Goal: Communication & Community: Ask a question

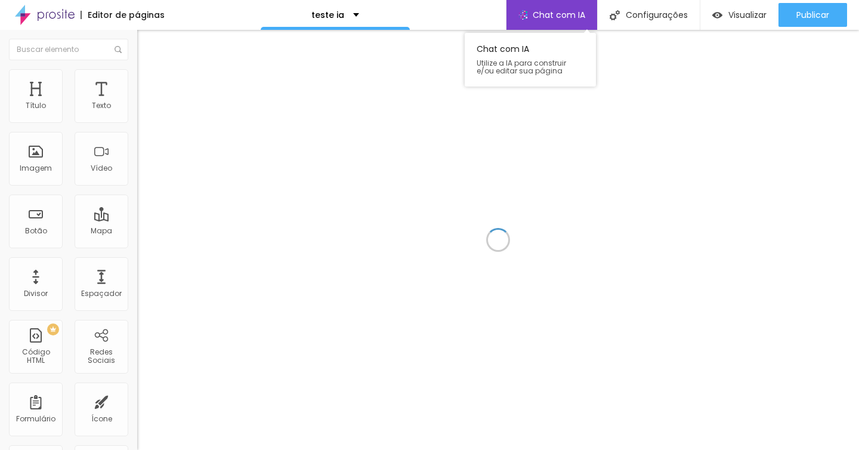
click at [553, 19] on span "Chat com IA" at bounding box center [559, 15] width 52 height 8
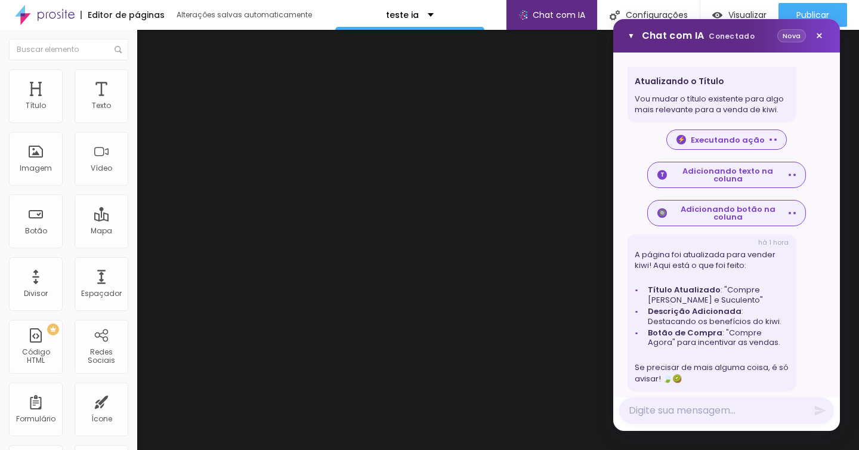
scroll to position [325, 0]
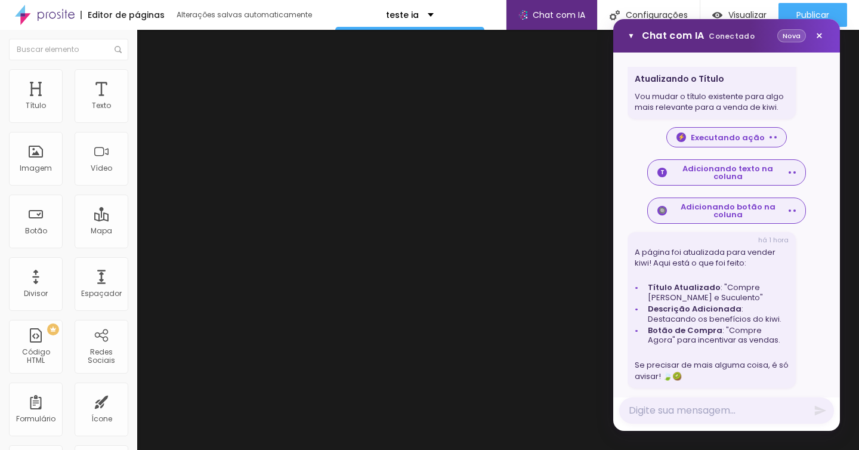
click at [787, 36] on button "Nova" at bounding box center [791, 36] width 29 height 14
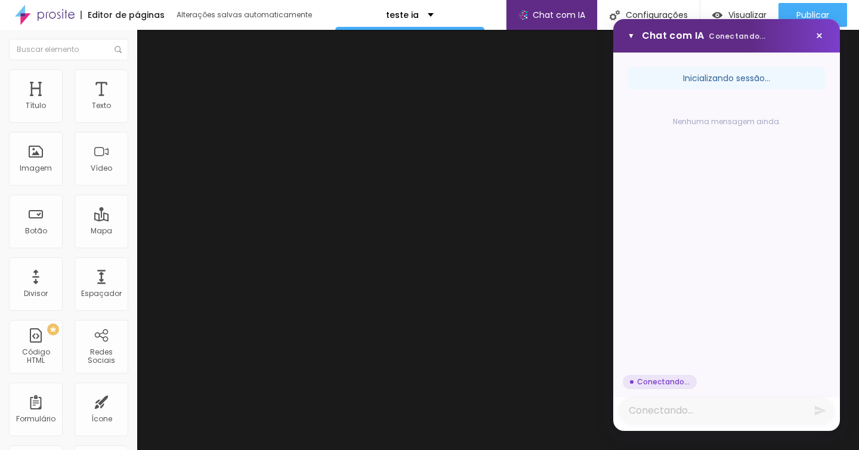
scroll to position [0, 0]
click at [749, 404] on textarea "Mensagem" at bounding box center [726, 410] width 215 height 26
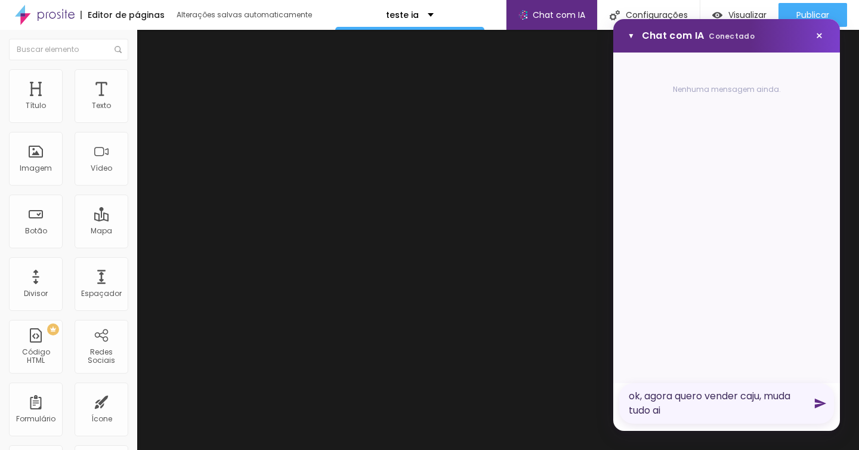
type textarea "ok, agora quero vender caju, muda tudo ai"
click at [818, 405] on icon "Enviar mensagem" at bounding box center [820, 404] width 11 height 10
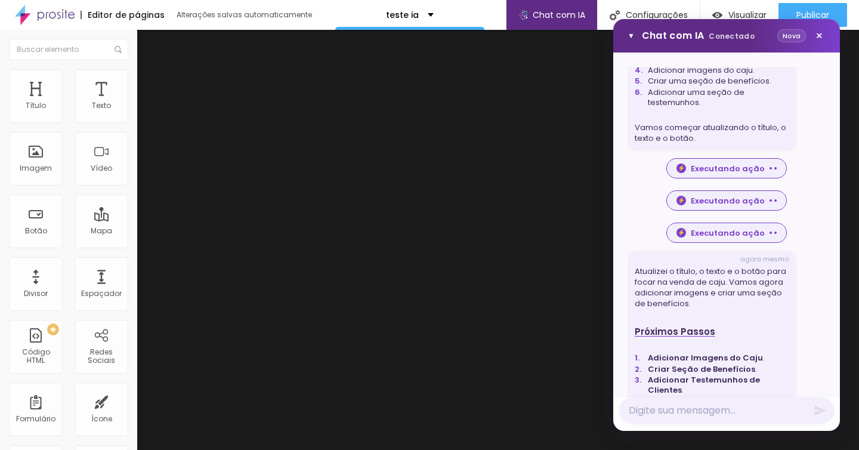
scroll to position [449, 0]
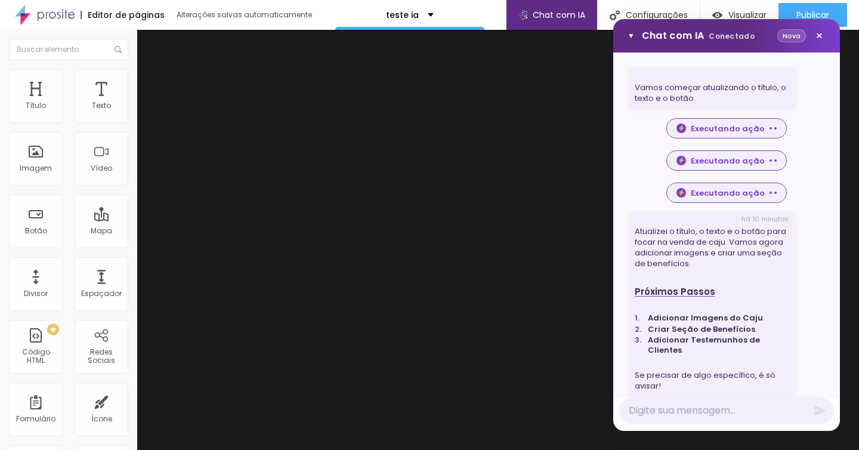
click at [792, 33] on button "Nova" at bounding box center [791, 36] width 29 height 14
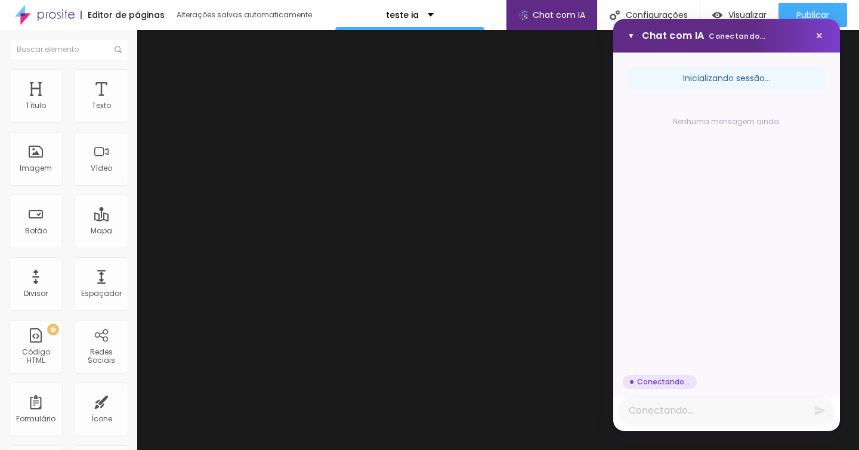
scroll to position [0, 0]
click at [637, 412] on textarea "Mensagem" at bounding box center [726, 410] width 215 height 26
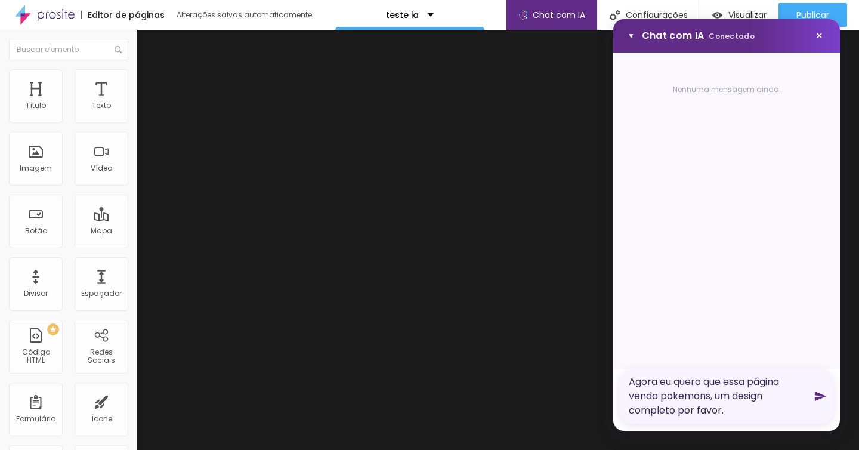
type textarea "Agora eu quero que essa página venda pokemons, um design completo por favor."
click at [824, 399] on icon "Enviar mensagem" at bounding box center [820, 396] width 13 height 13
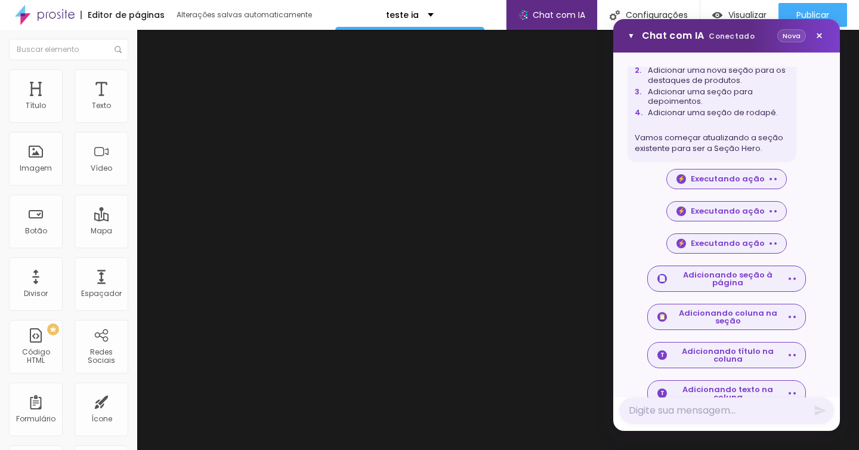
scroll to position [431, 0]
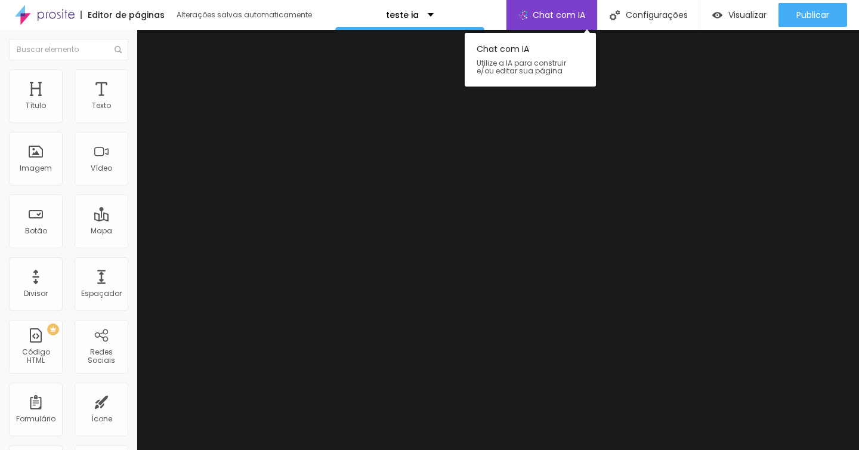
click at [554, 12] on span "Chat com IA" at bounding box center [559, 15] width 52 height 8
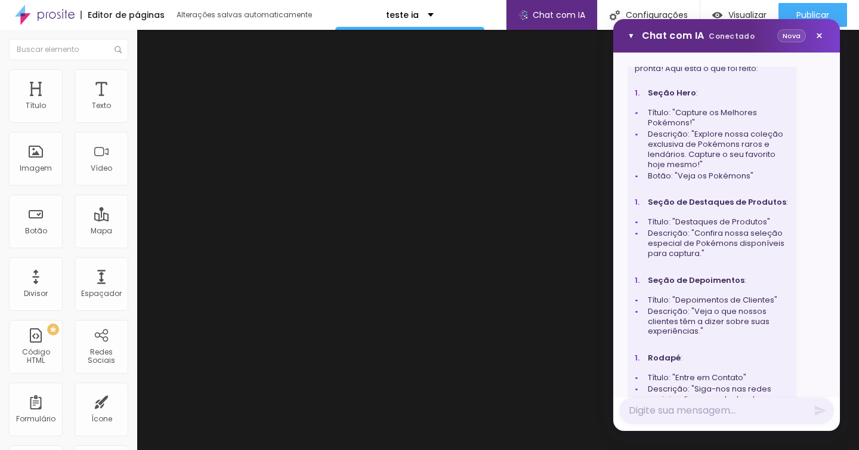
scroll to position [1202, 0]
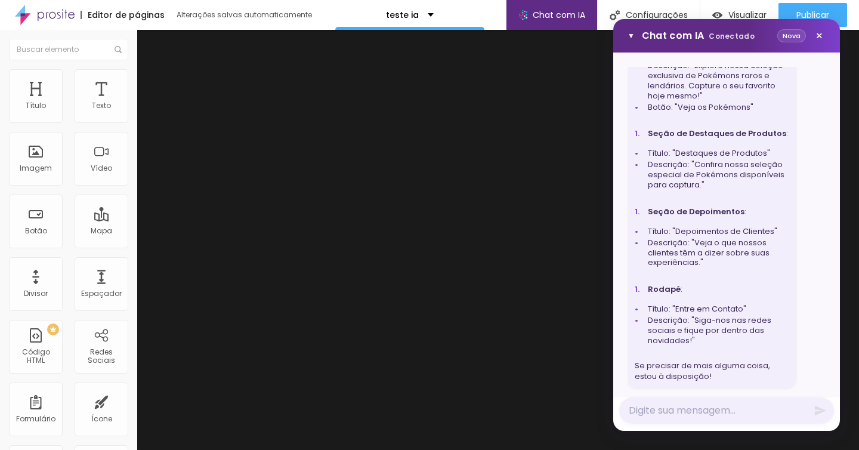
click at [786, 36] on button "Nova" at bounding box center [791, 36] width 29 height 14
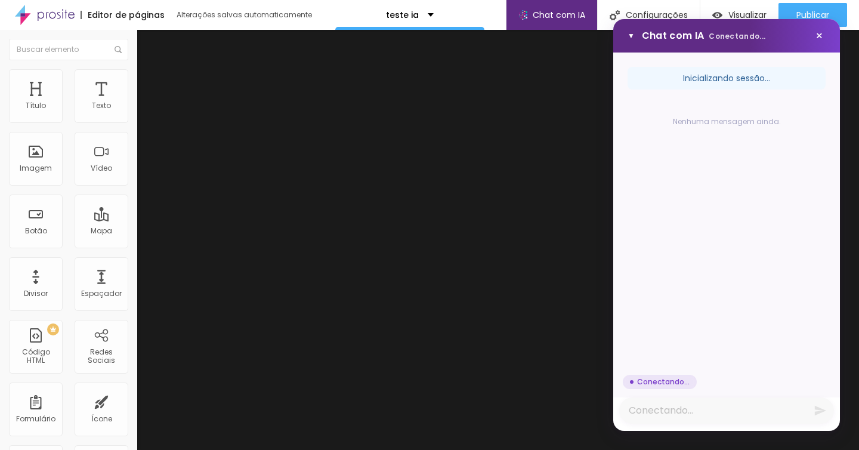
scroll to position [0, 0]
click at [682, 412] on textarea "Mensagem" at bounding box center [726, 410] width 215 height 26
type textarea "r"
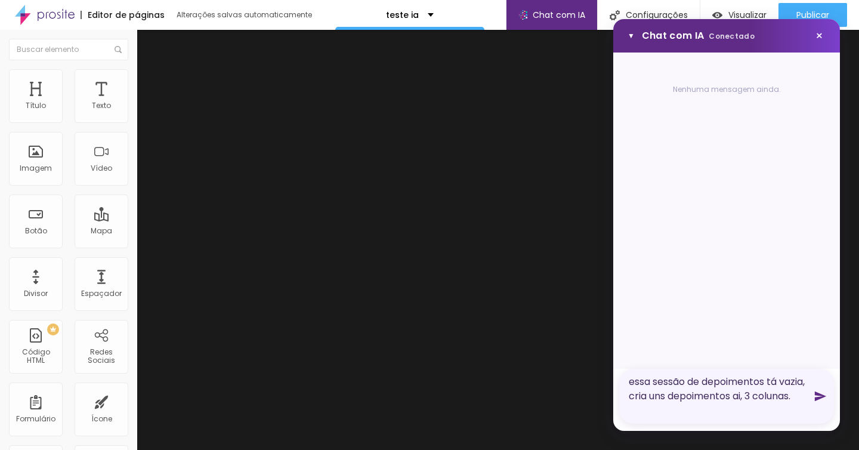
type textarea "essa sessão de depoimentos tá vazia, cria uns depoimentos ai, 3 colunas."
click at [819, 398] on icon "Enviar mensagem" at bounding box center [820, 396] width 11 height 10
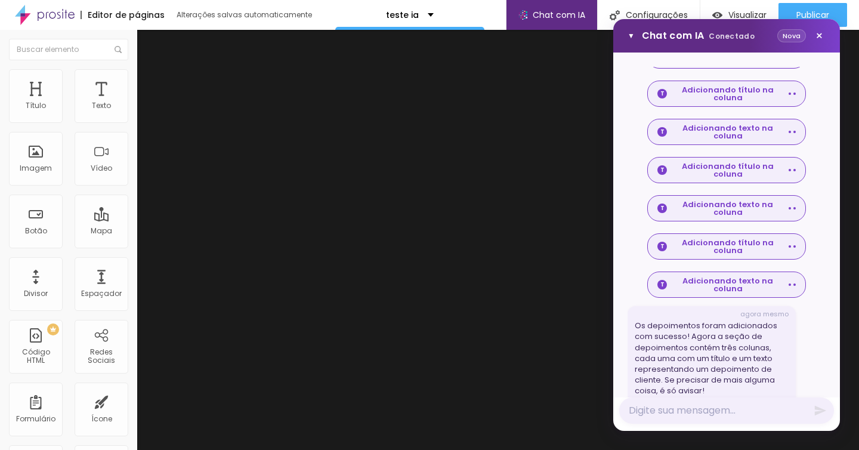
scroll to position [509, 0]
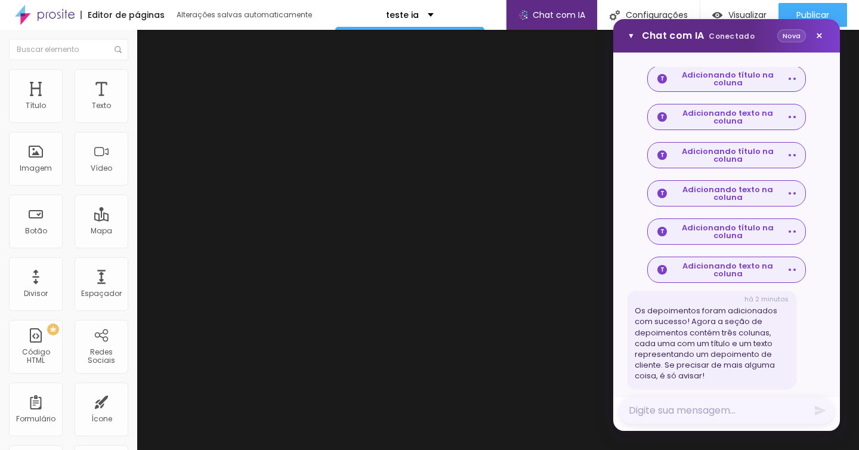
click at [656, 412] on textarea "Mensagem" at bounding box center [726, 410] width 215 height 26
type textarea "Y"
type textarea "Tá, mas pq vc adicionou uma"
click at [799, 36] on button "Nova" at bounding box center [791, 36] width 29 height 14
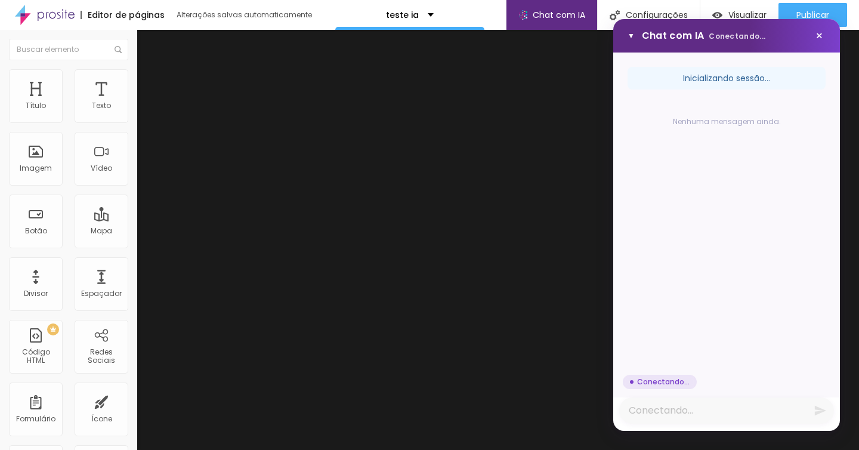
scroll to position [0, 0]
click at [712, 413] on textarea "Mensagem" at bounding box center [726, 410] width 215 height 26
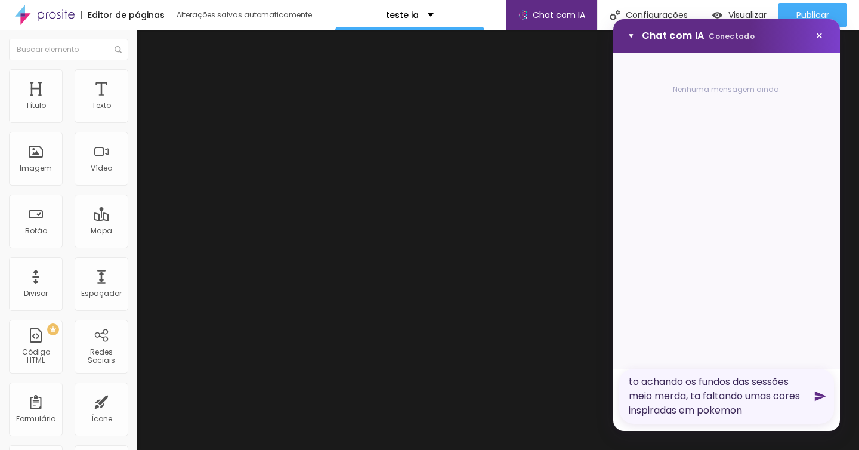
type textarea "to achando os fundos das sessões meio merda, ta faltando umas cores inspiradas …"
click at [823, 398] on icon "Enviar mensagem" at bounding box center [820, 396] width 13 height 13
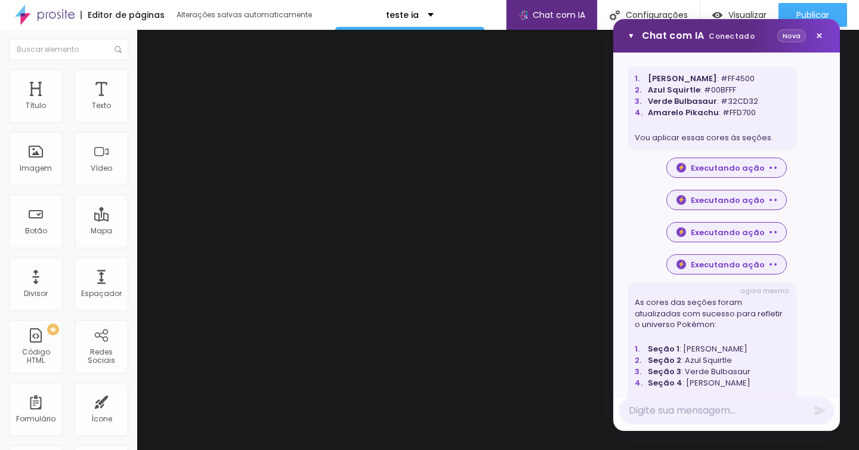
scroll to position [209, 0]
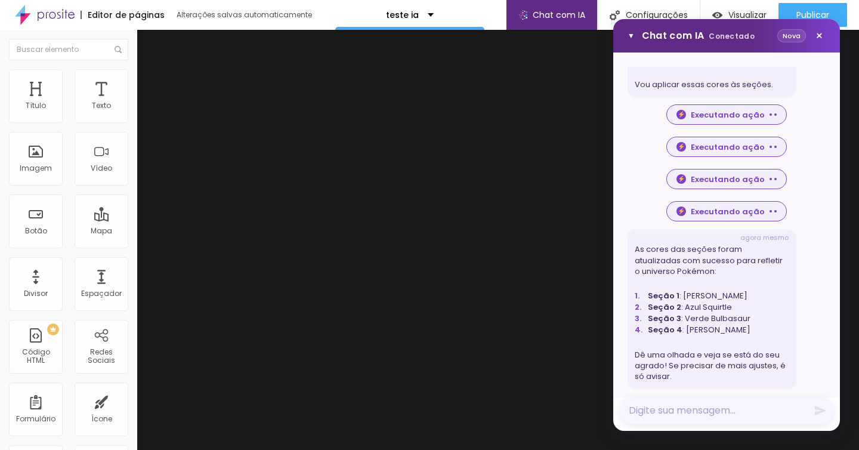
click at [686, 411] on textarea "Mensagem" at bounding box center [726, 410] width 215 height 26
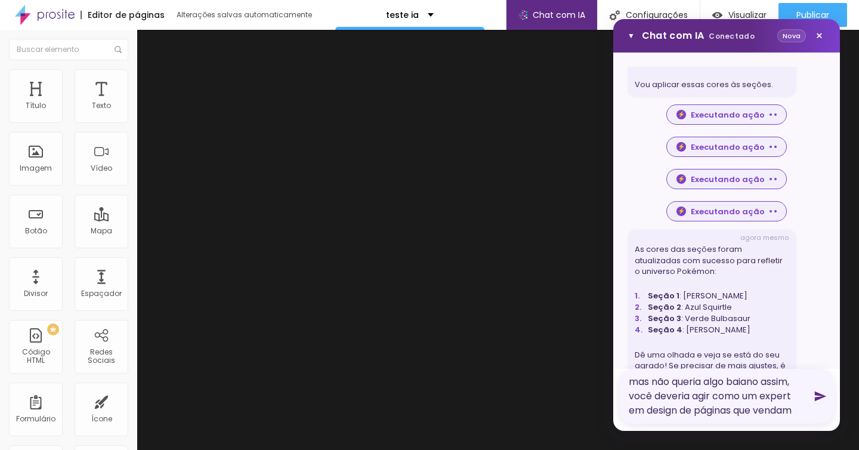
type textarea "mas não queria algo baiano assim, você deveria agir como um expert em design de…"
click at [820, 399] on icon "Enviar mensagem" at bounding box center [820, 396] width 11 height 10
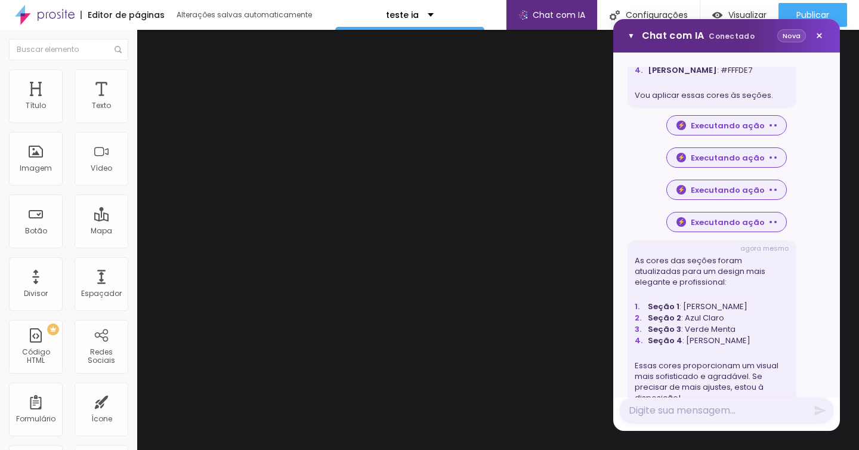
scroll to position [765, 0]
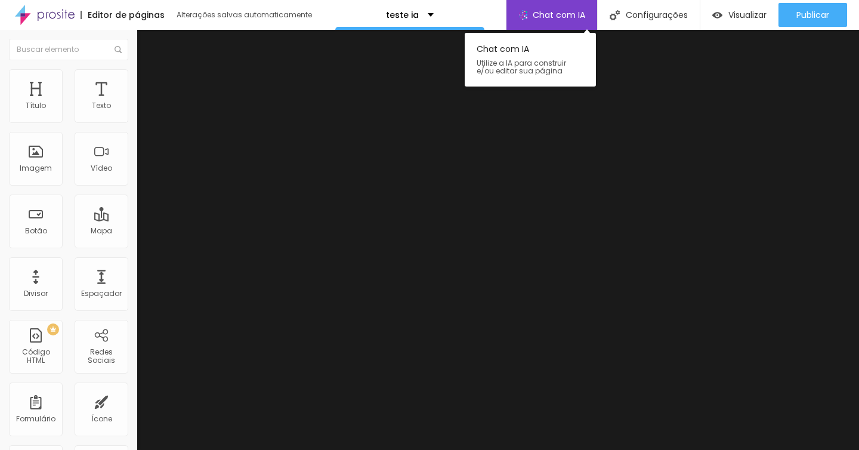
click at [561, 14] on span "Chat com IA" at bounding box center [559, 15] width 52 height 8
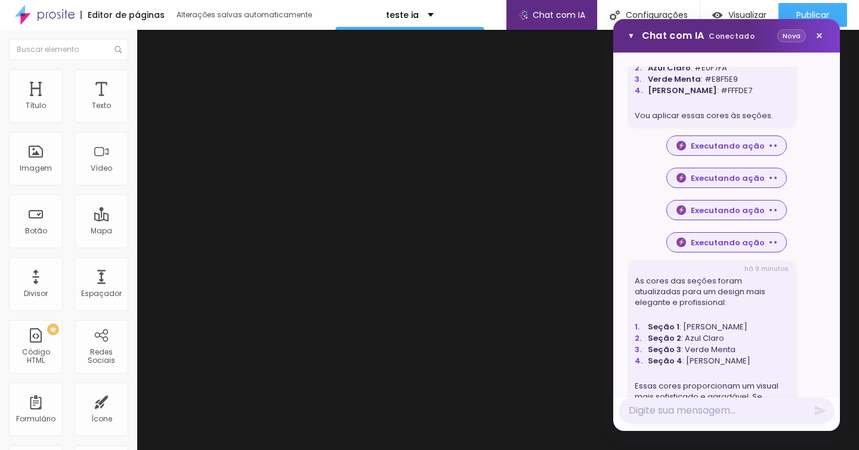
scroll to position [765, 0]
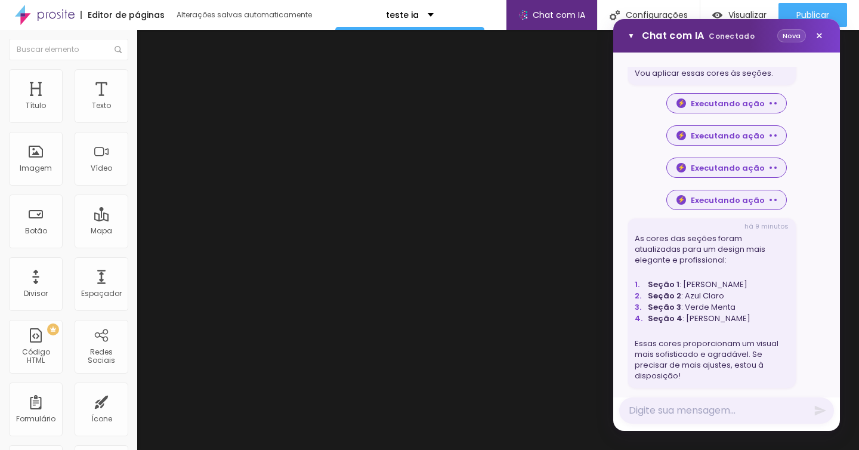
click at [788, 41] on button "Nova" at bounding box center [791, 36] width 29 height 14
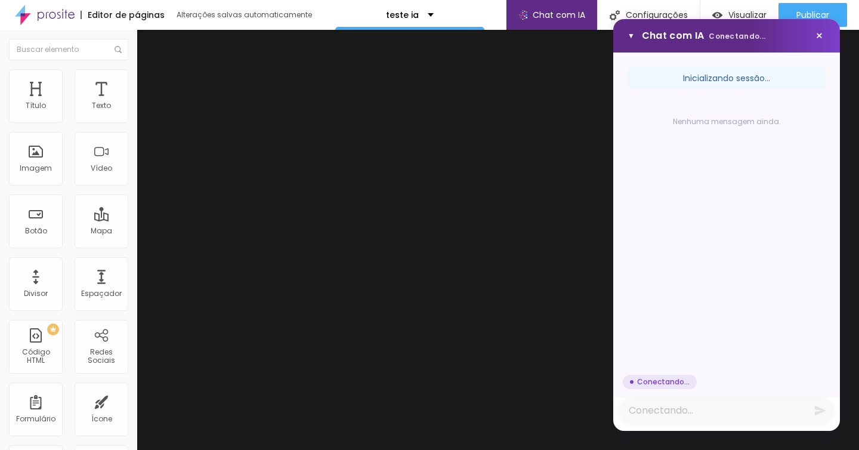
scroll to position [0, 0]
click at [711, 409] on textarea "Mensagem" at bounding box center [726, 410] width 215 height 26
type textarea "t"
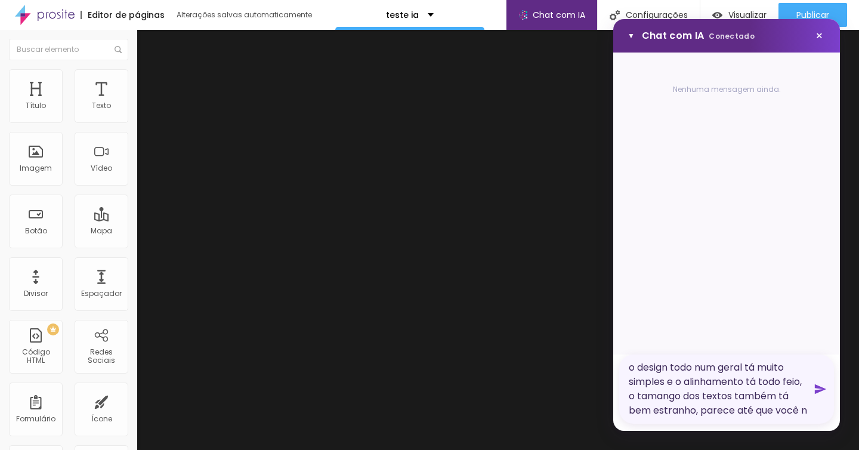
scroll to position [5, 0]
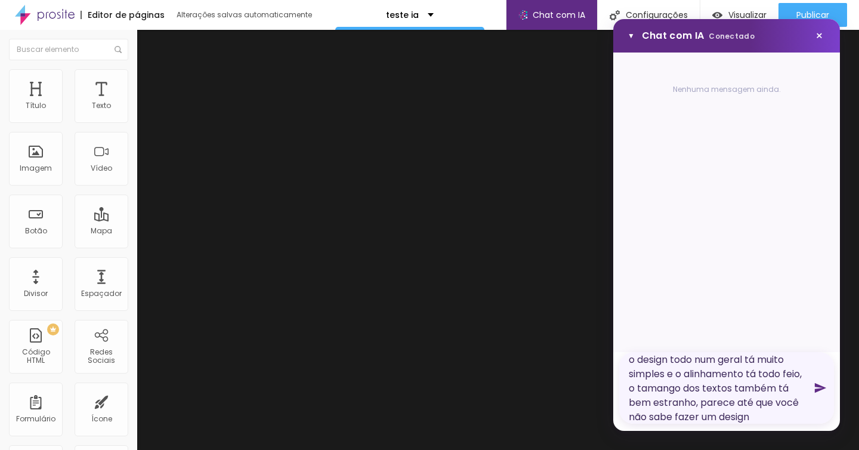
type textarea "o design todo num geral tá muito simples e o alinhamento tá todo feio, o tamang…"
click at [821, 387] on icon "Enviar mensagem" at bounding box center [820, 388] width 11 height 10
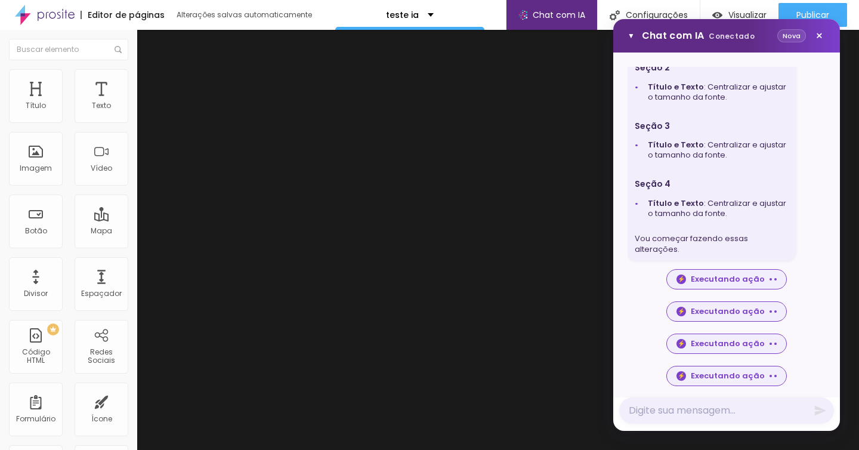
scroll to position [543, 0]
click at [788, 41] on button "Nova" at bounding box center [791, 36] width 29 height 14
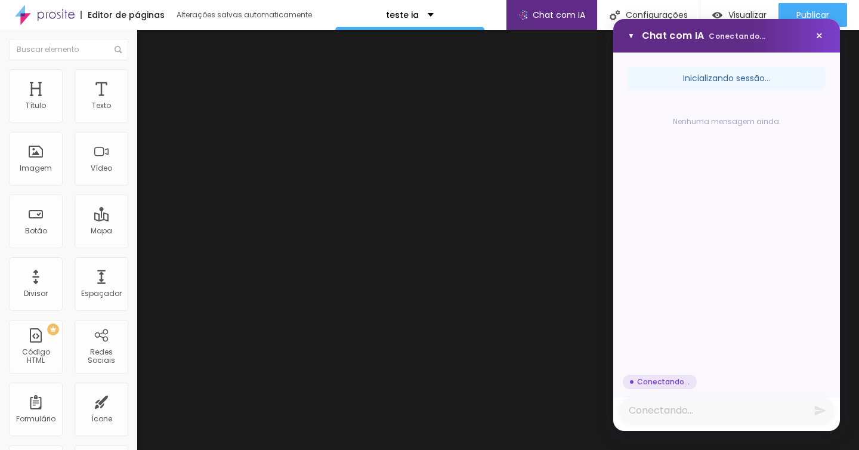
scroll to position [0, 0]
click at [675, 406] on textarea "Mensagem" at bounding box center [726, 410] width 215 height 26
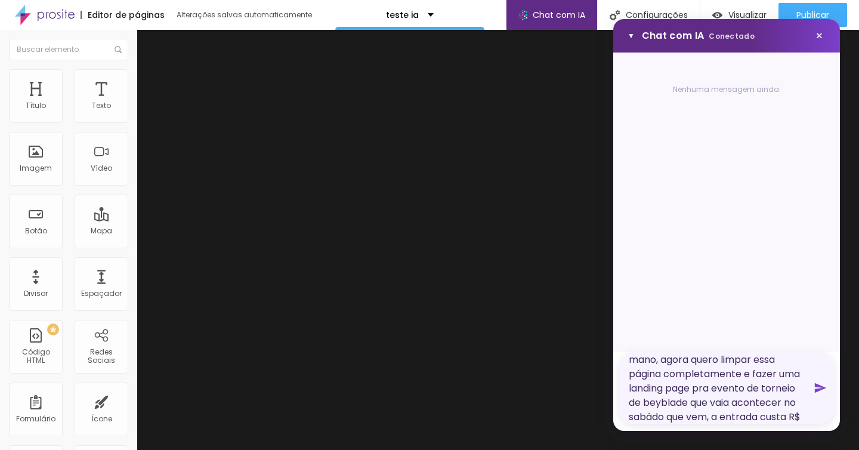
scroll to position [20, 0]
type textarea "mano, agora quero limpar essa página completamente e fazer uma landing page pra…"
click at [823, 390] on icon "Enviar mensagem" at bounding box center [820, 387] width 13 height 13
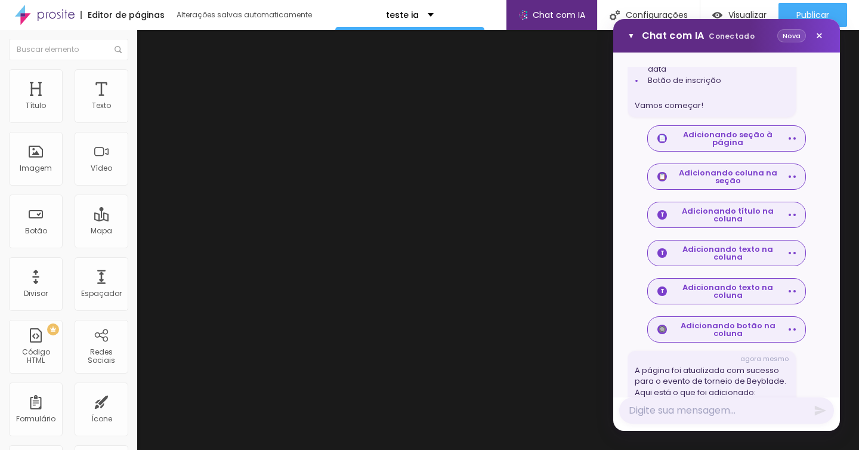
scroll to position [463, 0]
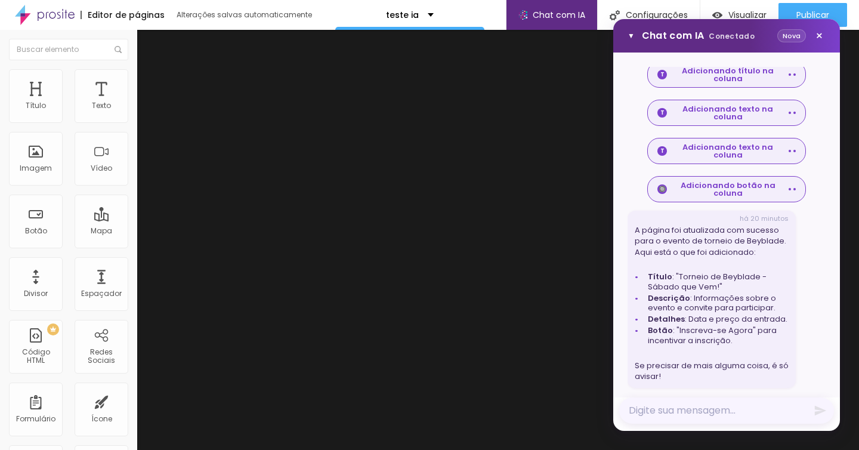
click at [675, 407] on textarea "Mensagem" at bounding box center [726, 410] width 215 height 26
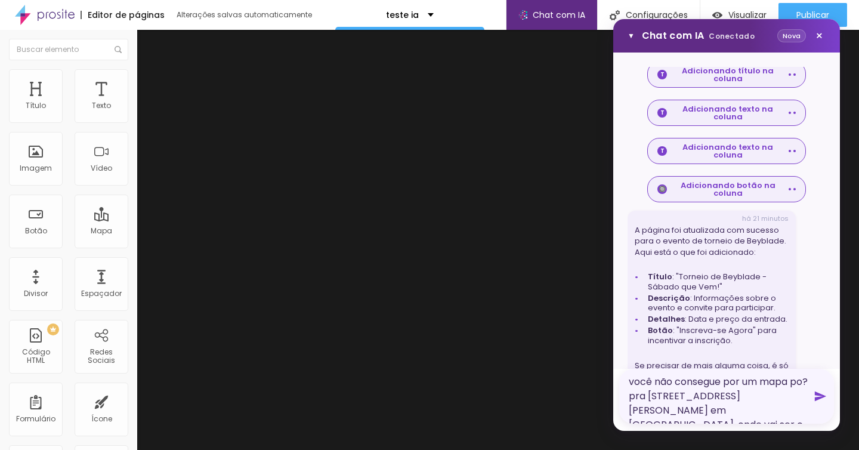
type textarea "você não consegue por um mapa po? pra [STREET_ADDRESS][PERSON_NAME] em [GEOGRAP…"
click at [731, 409] on textarea "você não consegue por um mapa po? pra [STREET_ADDRESS][PERSON_NAME] em [GEOGRAP…" at bounding box center [726, 396] width 215 height 55
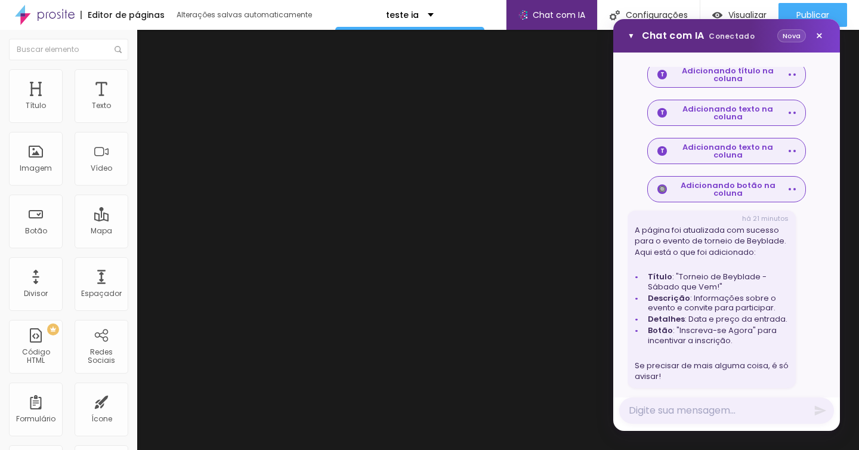
click at [787, 36] on button "Nova" at bounding box center [791, 36] width 29 height 14
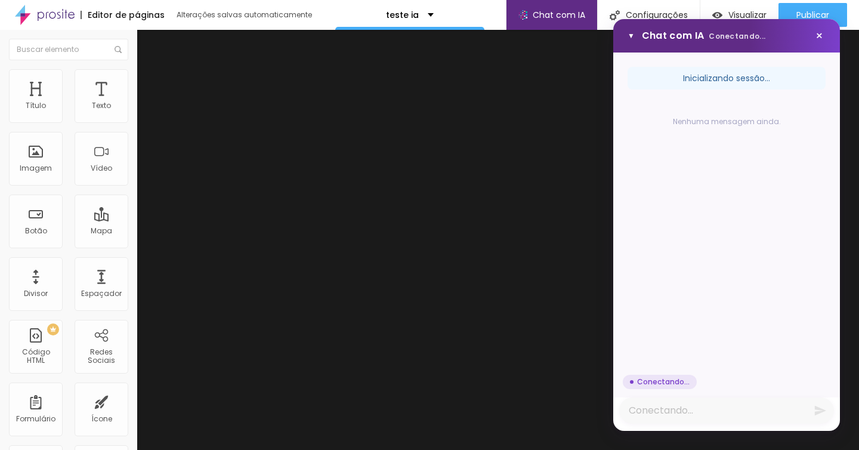
scroll to position [0, 0]
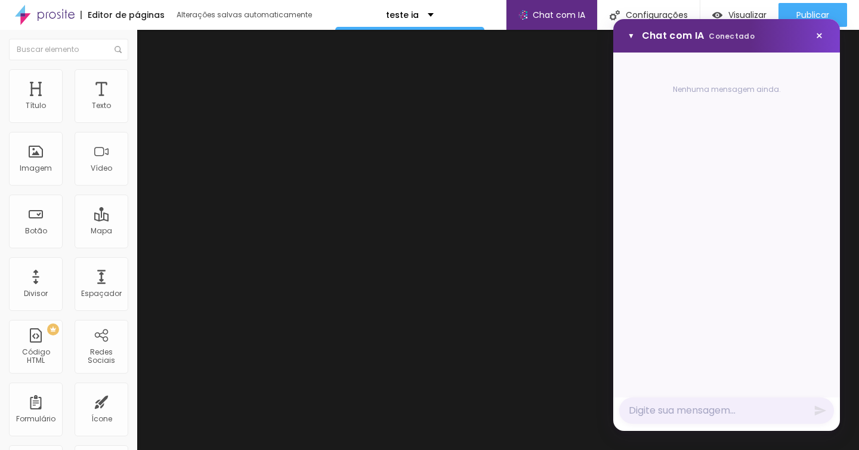
click at [706, 189] on div "Nenhuma mensagem ainda." at bounding box center [727, 232] width 198 height 331
click at [711, 407] on textarea "Mensagem" at bounding box center [726, 410] width 215 height 26
paste textarea "você não consegue por um mapa po? pra [STREET_ADDRESS][PERSON_NAME] em [GEOGRAP…"
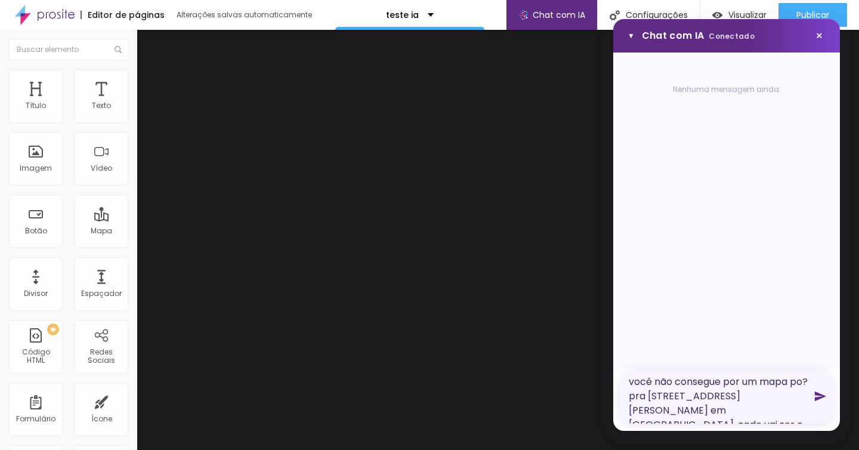
type textarea "você não consegue por um mapa po? pra [STREET_ADDRESS][PERSON_NAME] em [GEOGRAP…"
click at [824, 398] on icon "Enviar mensagem" at bounding box center [820, 396] width 13 height 13
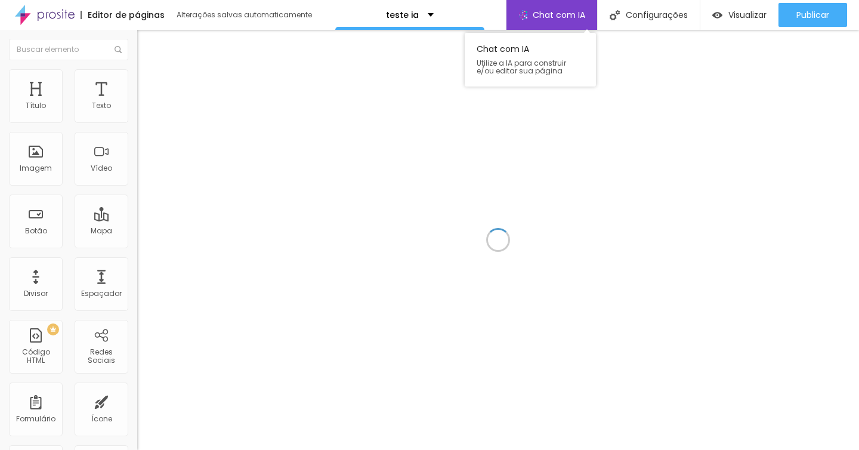
click at [580, 19] on span "Chat com IA" at bounding box center [559, 15] width 52 height 8
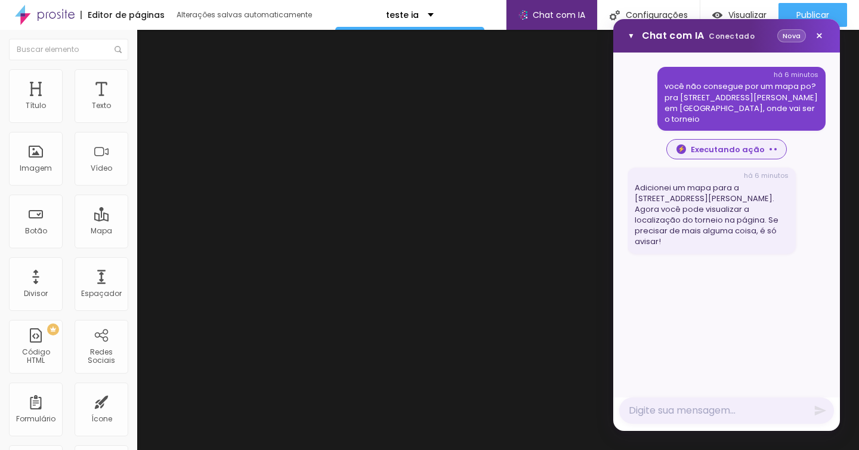
click at [803, 37] on button "Nova" at bounding box center [791, 36] width 29 height 14
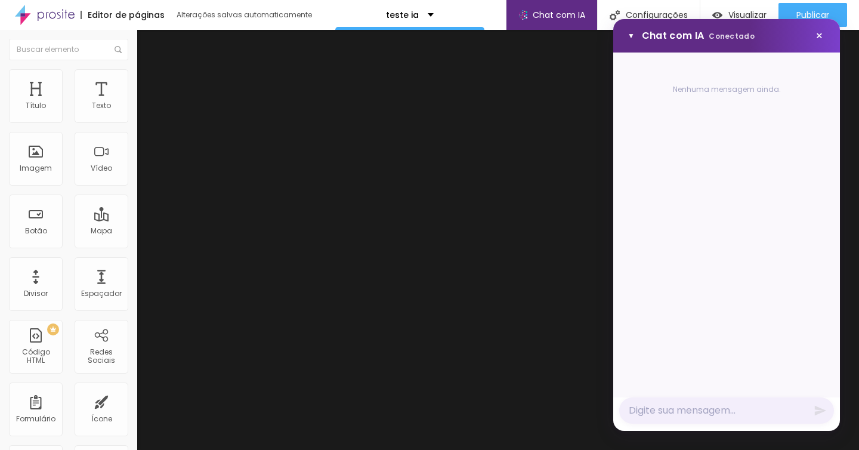
click at [758, 75] on div "Nenhuma mensagem ainda." at bounding box center [727, 232] width 198 height 331
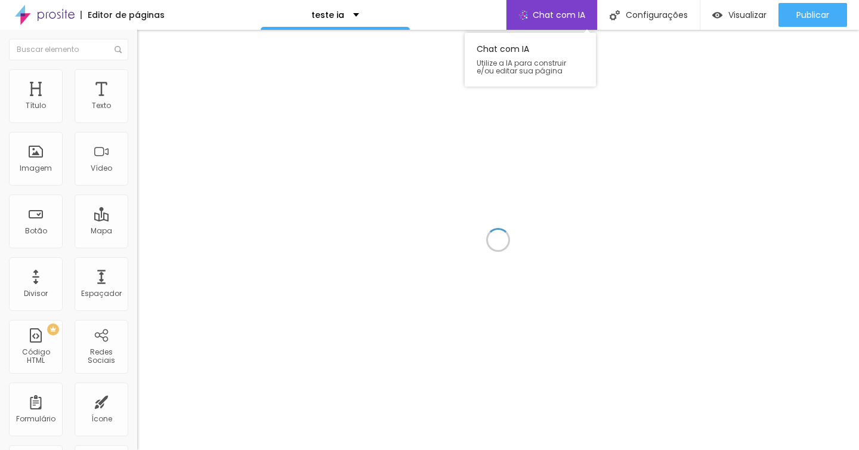
click at [570, 11] on span "Chat com IA" at bounding box center [559, 15] width 52 height 8
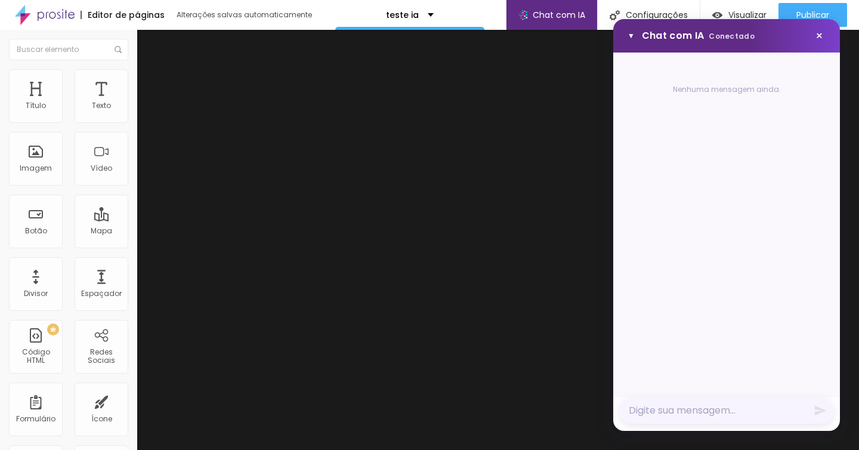
click at [693, 412] on textarea "Mensagem" at bounding box center [726, 410] width 215 height 26
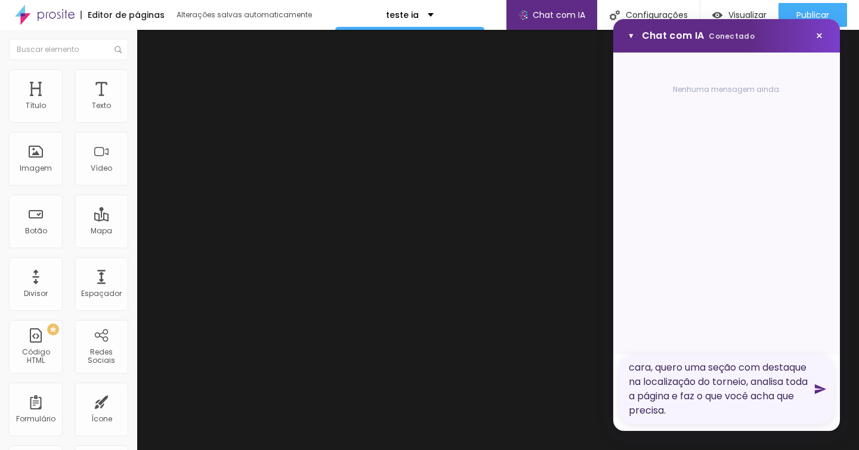
type textarea "cara, quero uma seção com destaque na localização do torneio, analisa toda a pá…"
click at [819, 388] on icon "Enviar mensagem" at bounding box center [820, 389] width 11 height 10
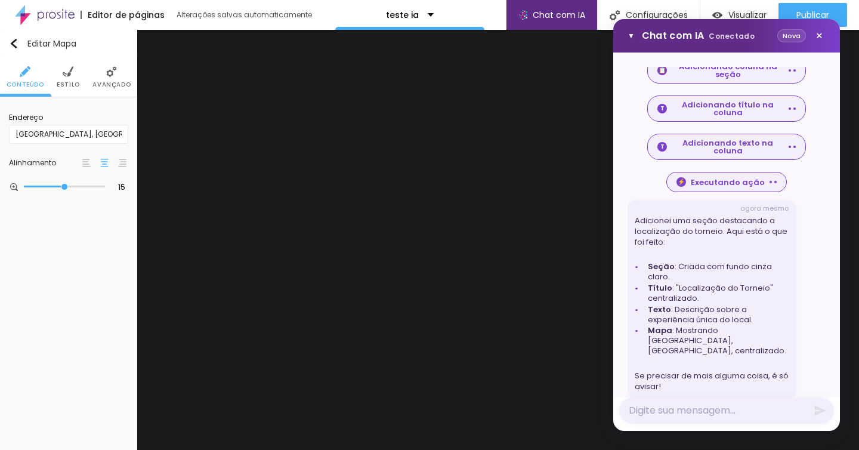
click at [118, 70] on li "Avançado" at bounding box center [111, 76] width 38 height 39
